Goal: Task Accomplishment & Management: Manage account settings

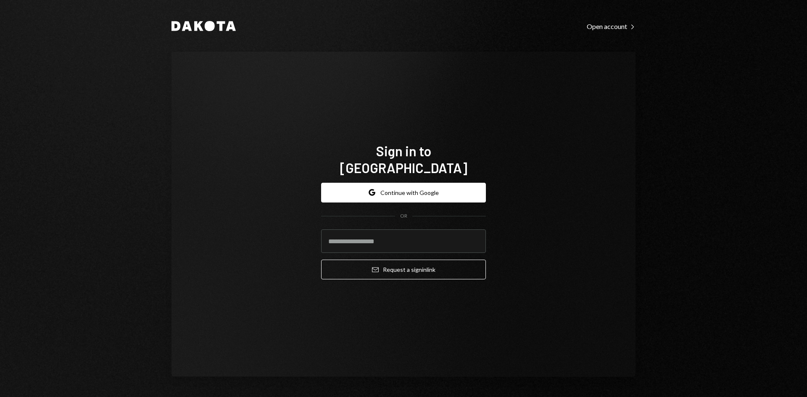
click at [409, 183] on button "Google Continue with Google" at bounding box center [403, 193] width 165 height 20
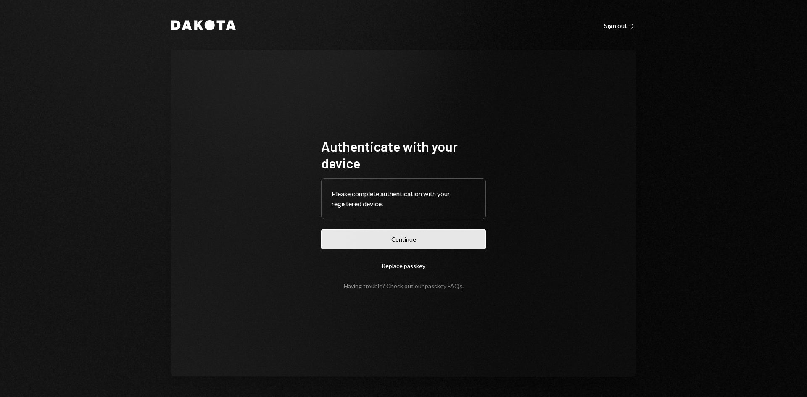
click at [461, 241] on button "Continue" at bounding box center [403, 239] width 165 height 20
